Goal: Book appointment/travel/reservation

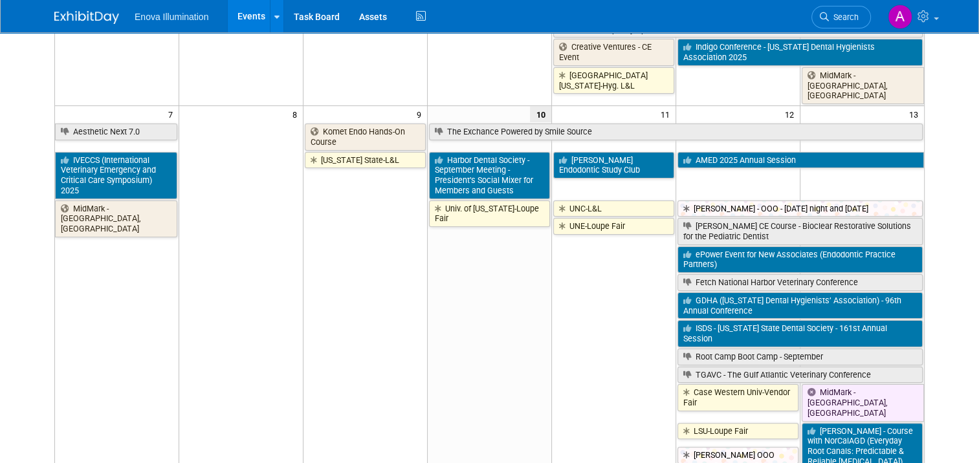
scroll to position [194, 0]
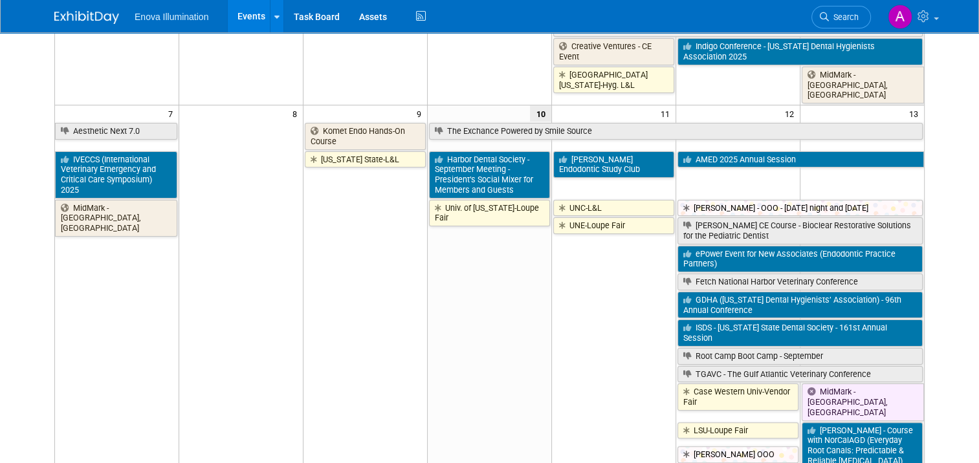
click at [69, 21] on img at bounding box center [86, 17] width 65 height 13
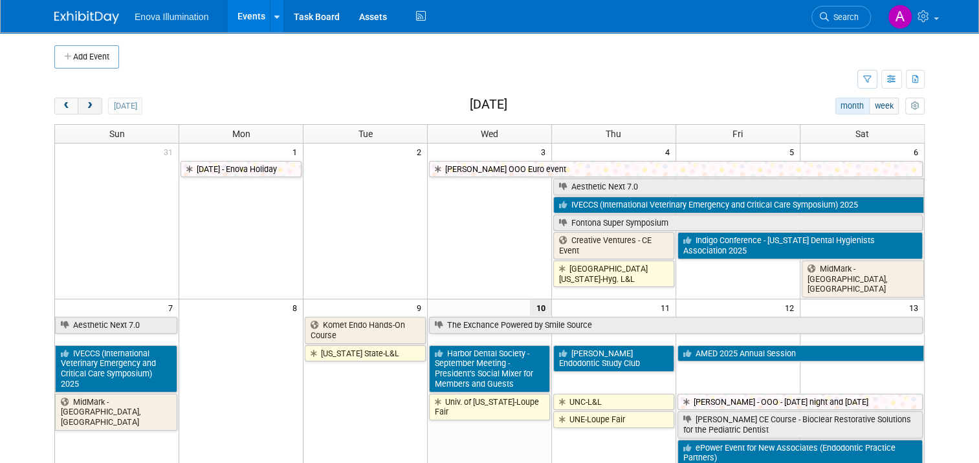
click at [85, 107] on span "next" at bounding box center [90, 106] width 10 height 8
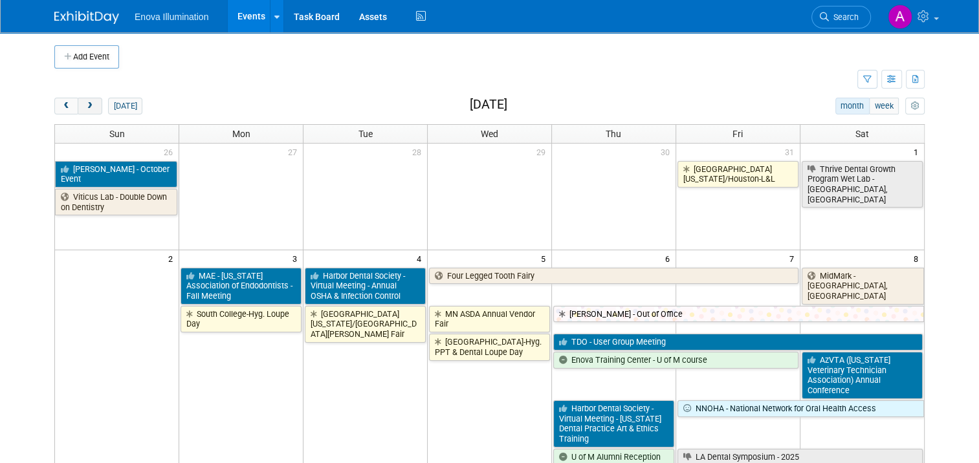
click at [85, 107] on span "next" at bounding box center [90, 106] width 10 height 8
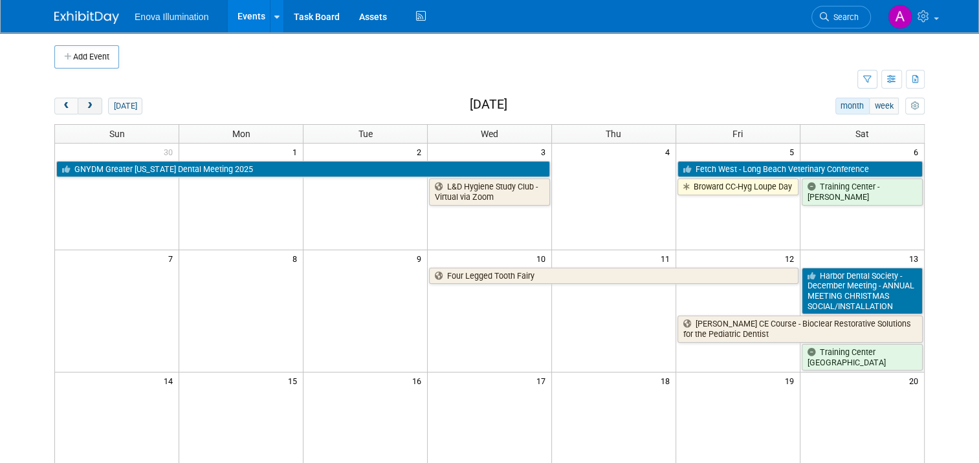
click at [85, 107] on span "next" at bounding box center [90, 106] width 10 height 8
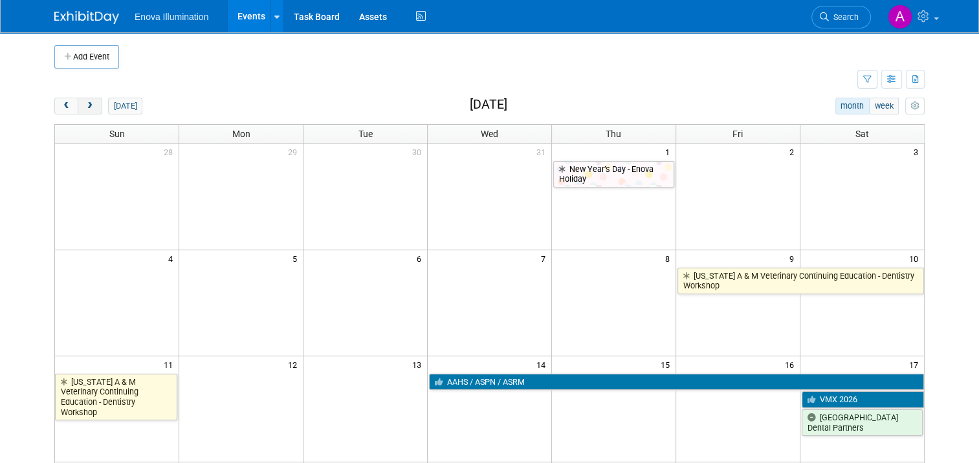
click at [85, 107] on span "next" at bounding box center [90, 106] width 10 height 8
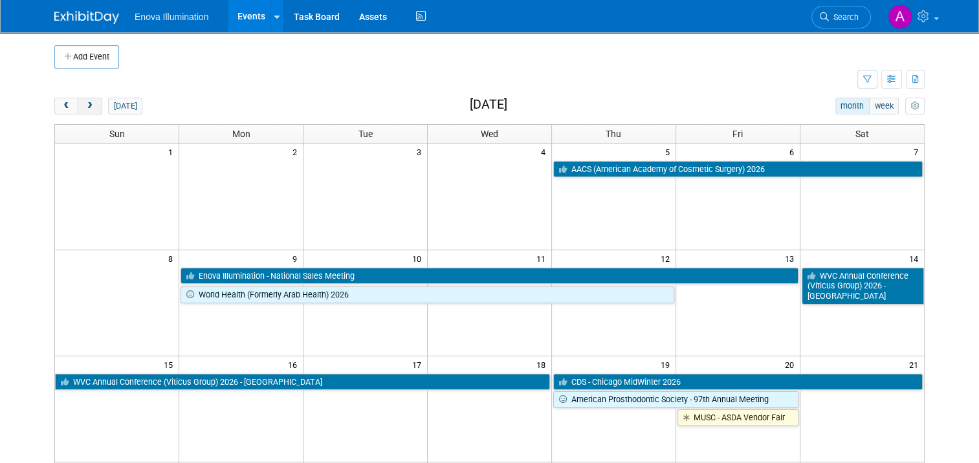
click at [85, 107] on span "next" at bounding box center [90, 106] width 10 height 8
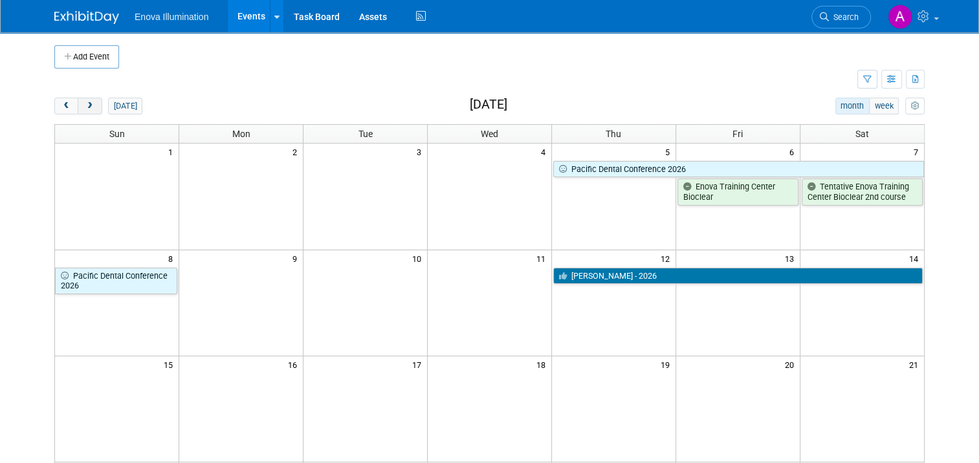
click at [85, 107] on span "next" at bounding box center [90, 106] width 10 height 8
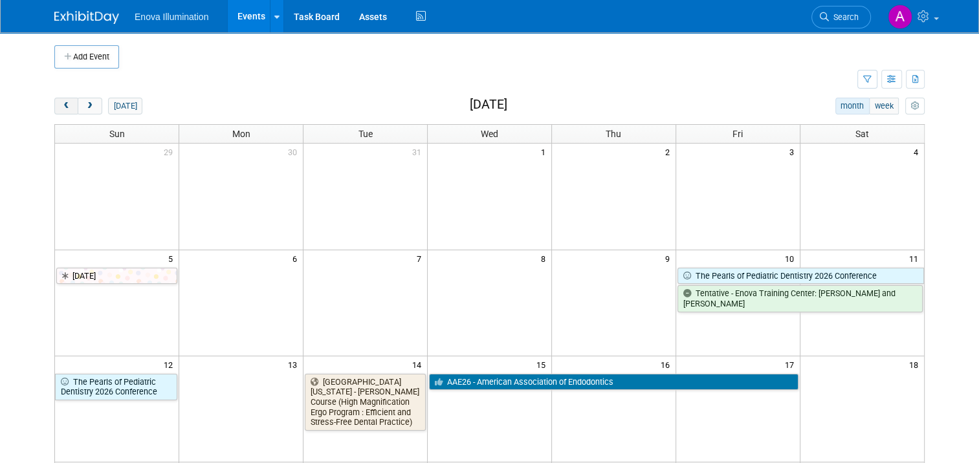
click at [61, 104] on span "prev" at bounding box center [66, 106] width 10 height 8
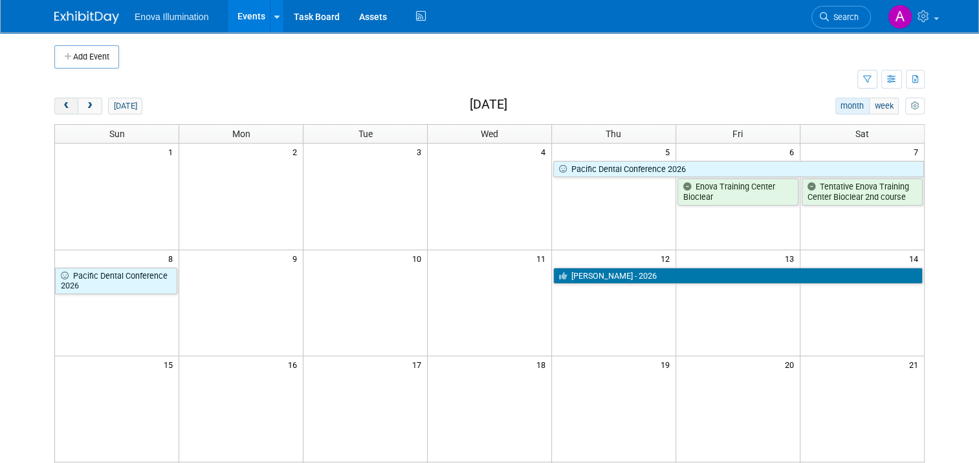
click at [61, 104] on span "prev" at bounding box center [66, 106] width 10 height 8
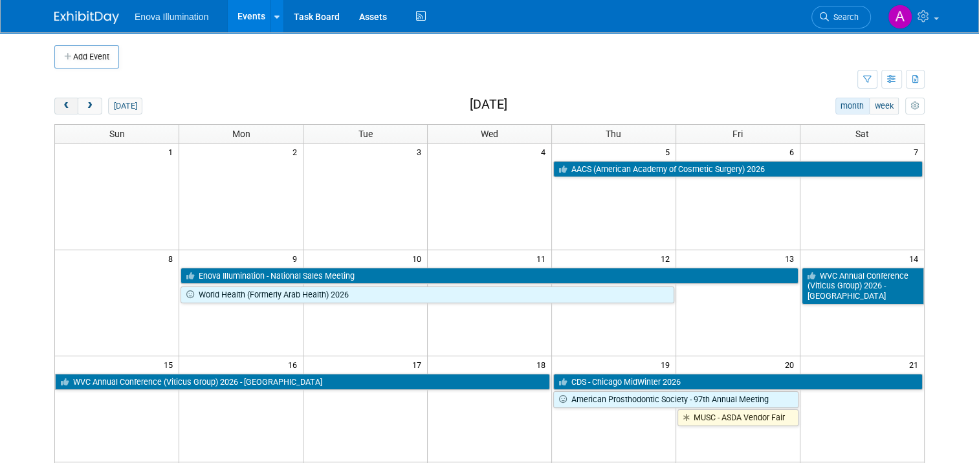
click at [61, 104] on span "prev" at bounding box center [66, 106] width 10 height 8
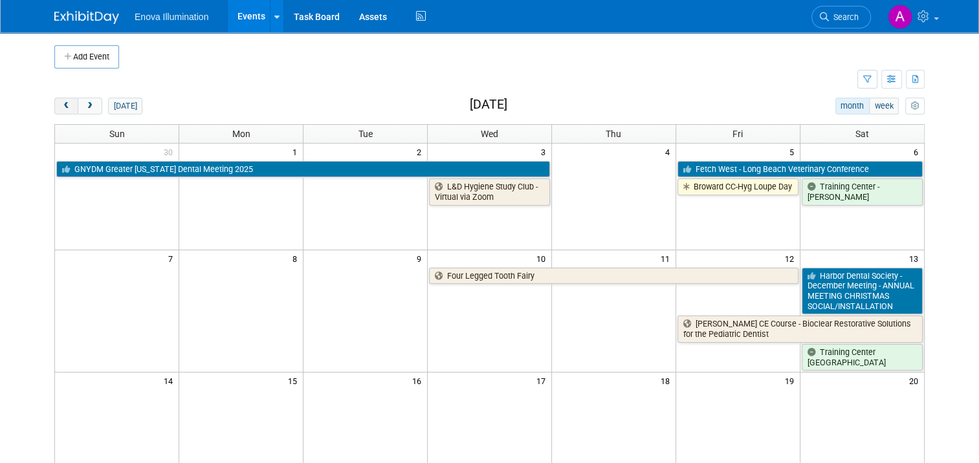
click at [61, 104] on span "prev" at bounding box center [66, 106] width 10 height 8
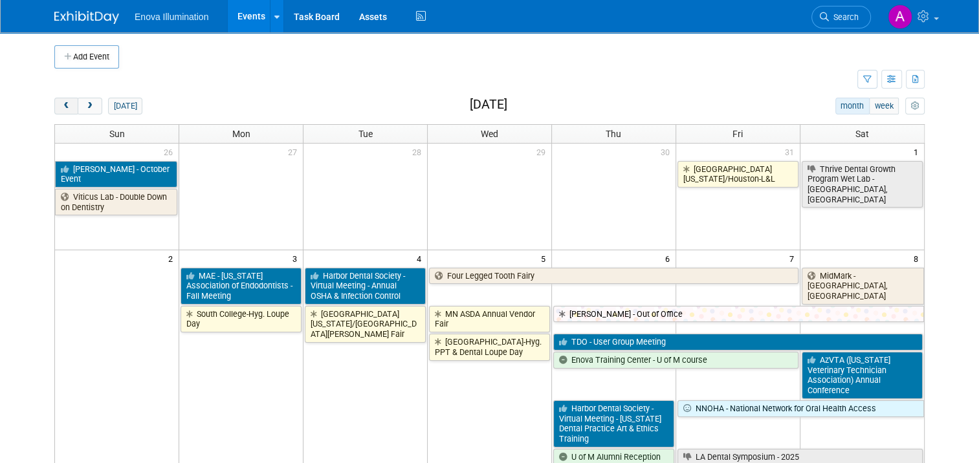
click at [61, 104] on span "prev" at bounding box center [66, 106] width 10 height 8
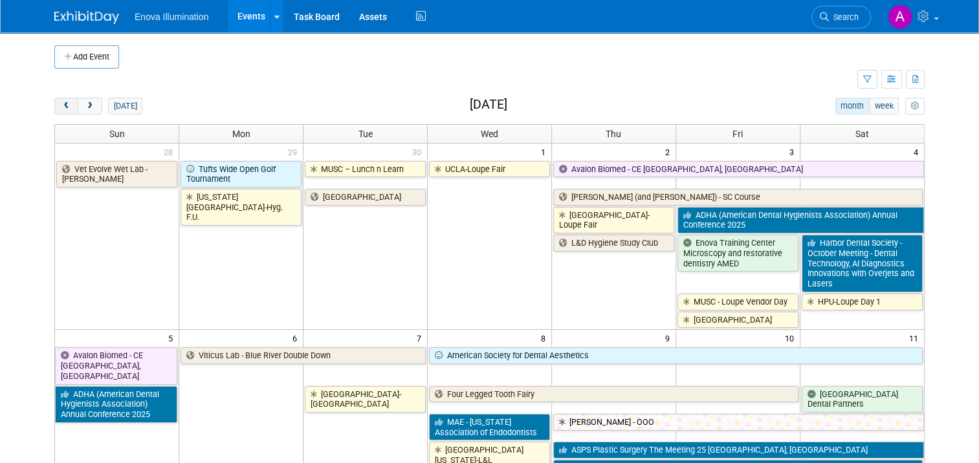
click at [61, 104] on span "prev" at bounding box center [66, 106] width 10 height 8
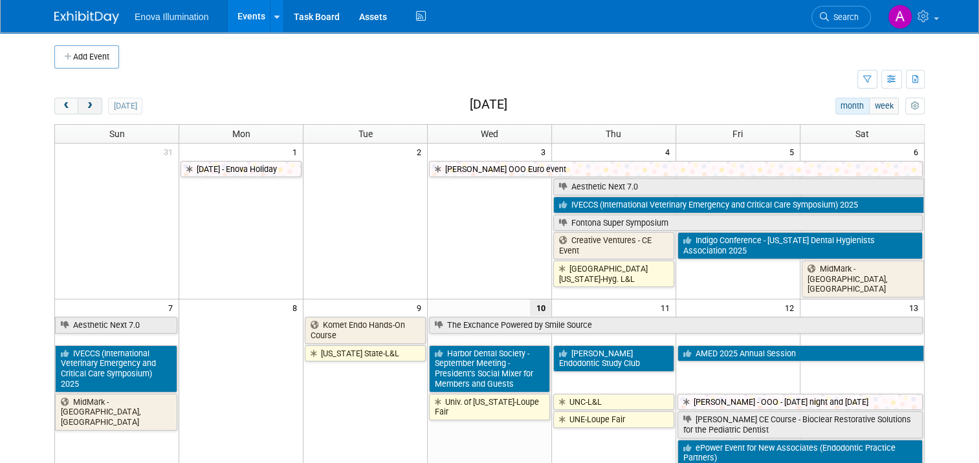
click at [85, 105] on span "next" at bounding box center [90, 106] width 10 height 8
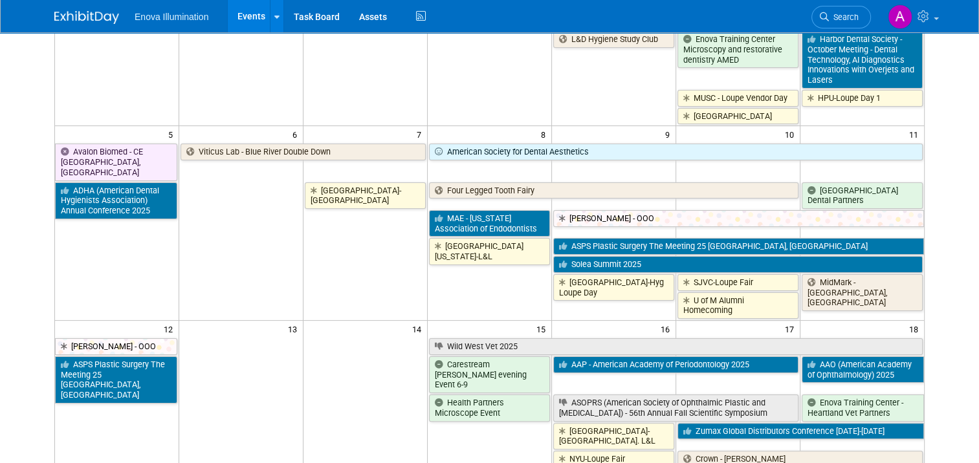
scroll to position [453, 0]
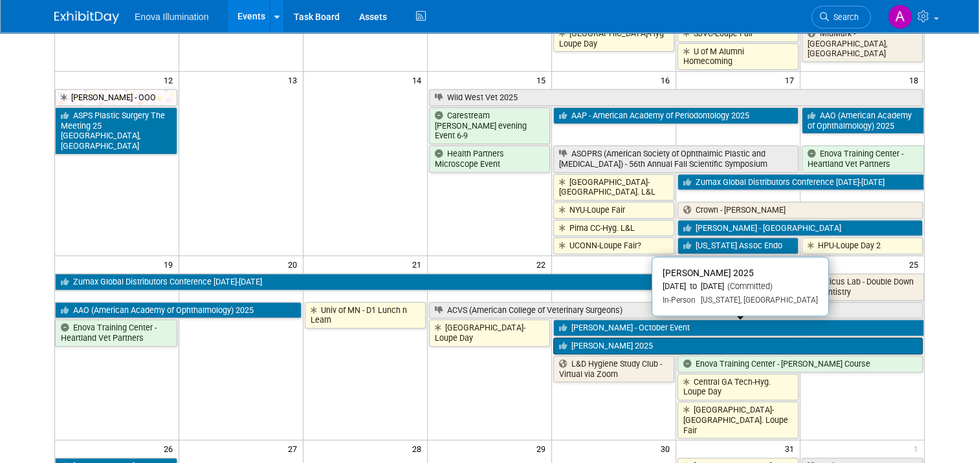
click at [625, 338] on link "[PERSON_NAME] 2025" at bounding box center [738, 346] width 370 height 17
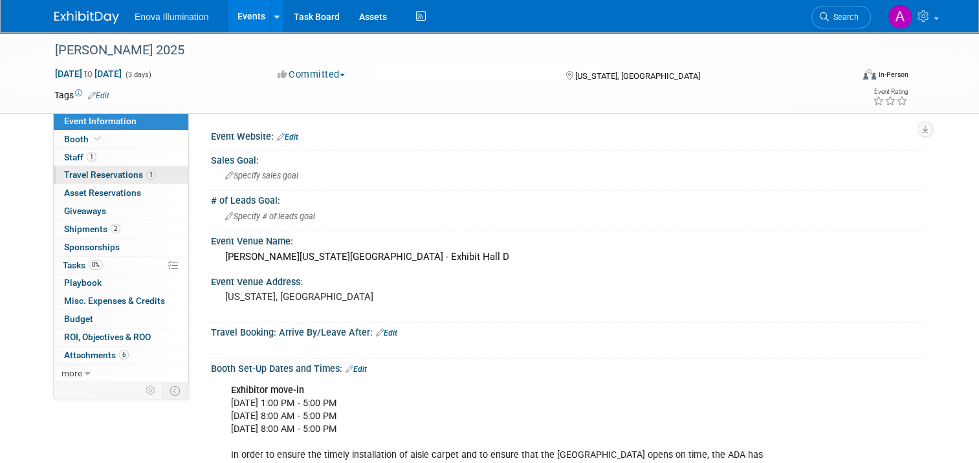
click at [152, 177] on link "1 Travel Reservations 1" at bounding box center [121, 174] width 135 height 17
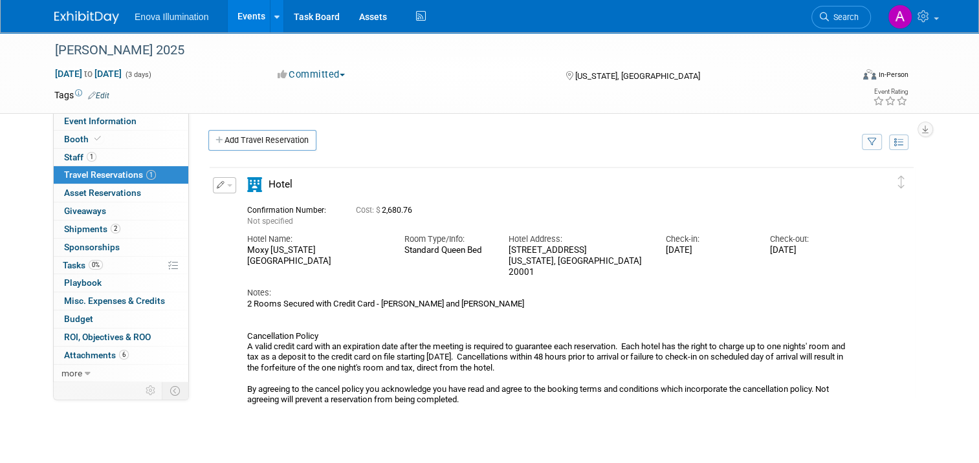
click at [85, 15] on img at bounding box center [86, 17] width 65 height 13
